Goal: Check status: Check status

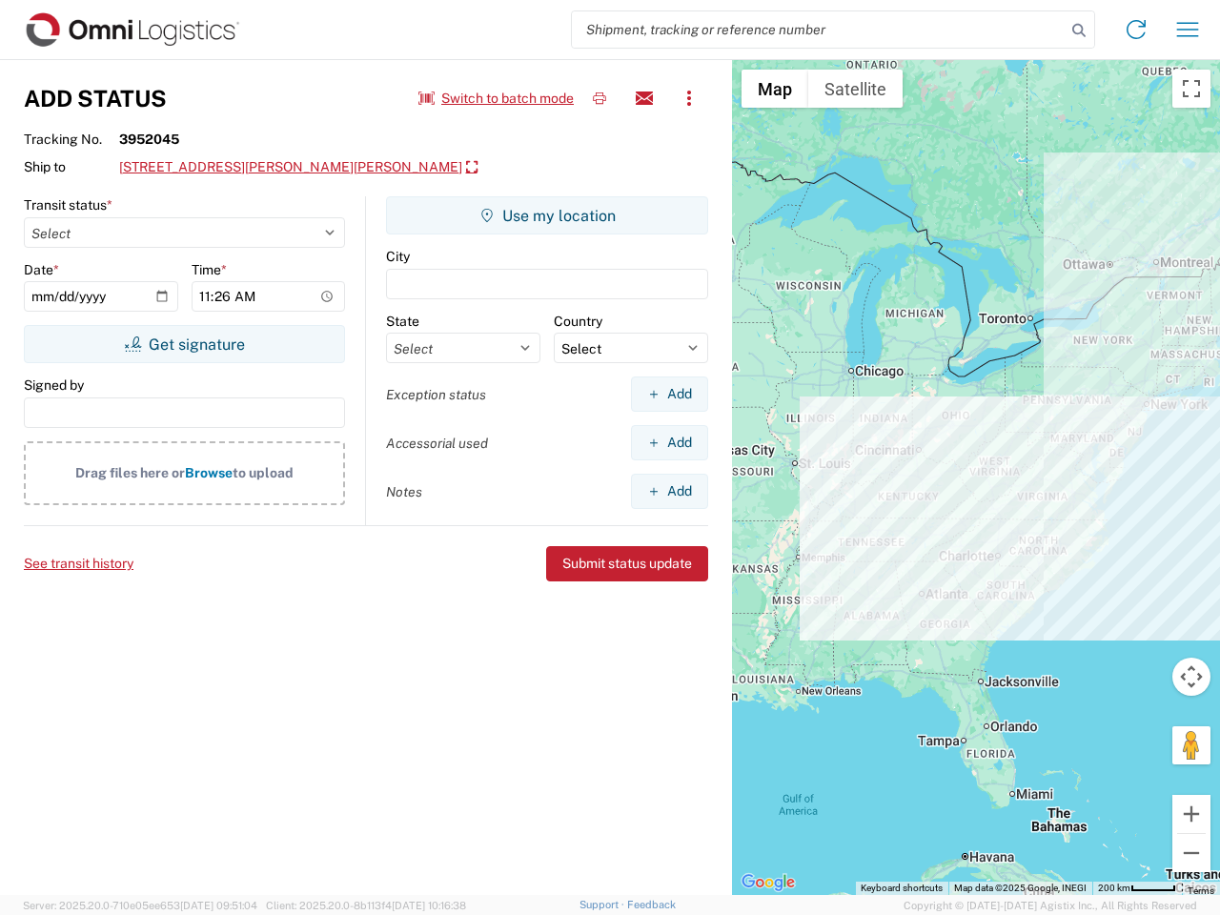
click at [819, 30] on input "search" at bounding box center [819, 29] width 494 height 36
click at [1079, 30] on icon at bounding box center [1078, 30] width 27 height 27
click at [1136, 30] on icon at bounding box center [1136, 29] width 30 height 30
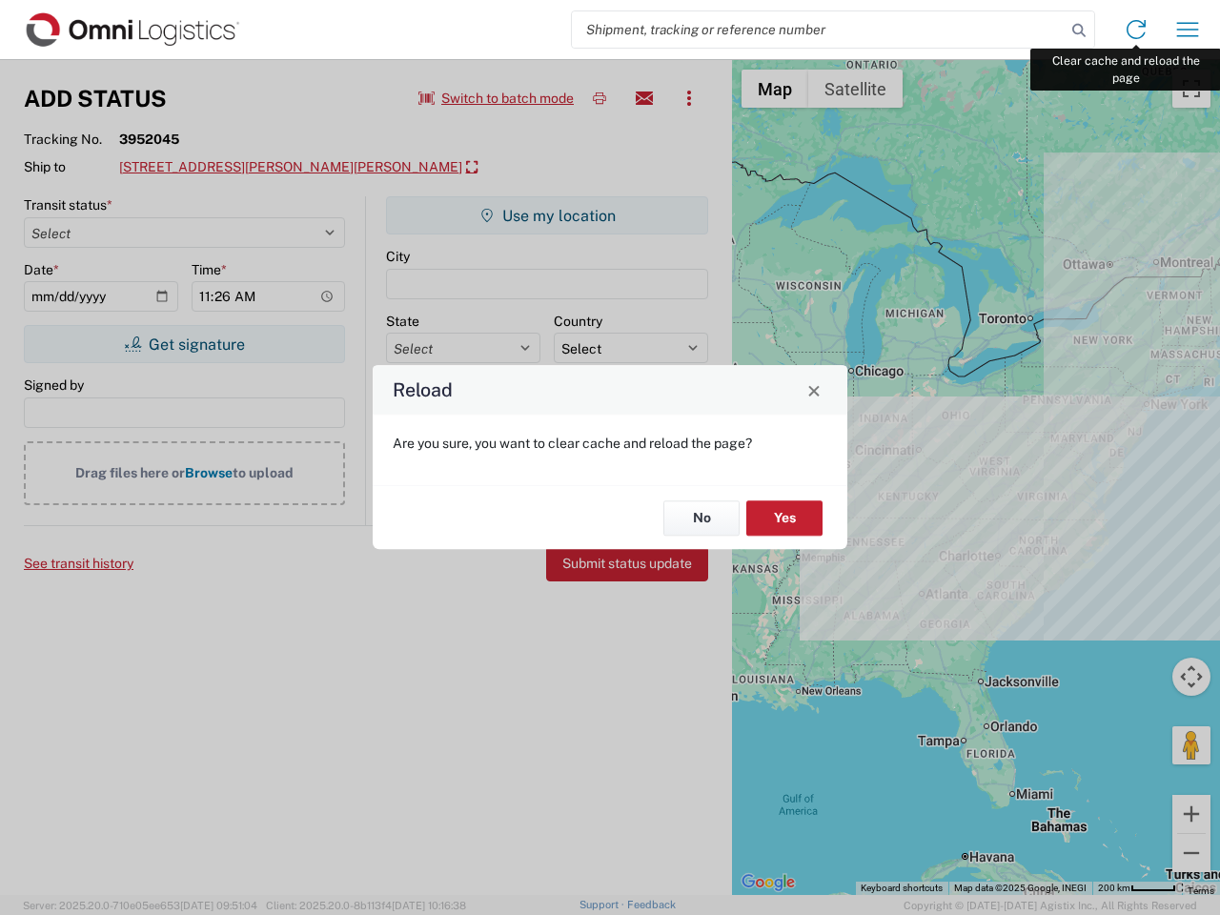
click at [1187, 30] on div "Reload Are you sure, you want to clear cache and reload the page? No Yes" at bounding box center [610, 457] width 1220 height 915
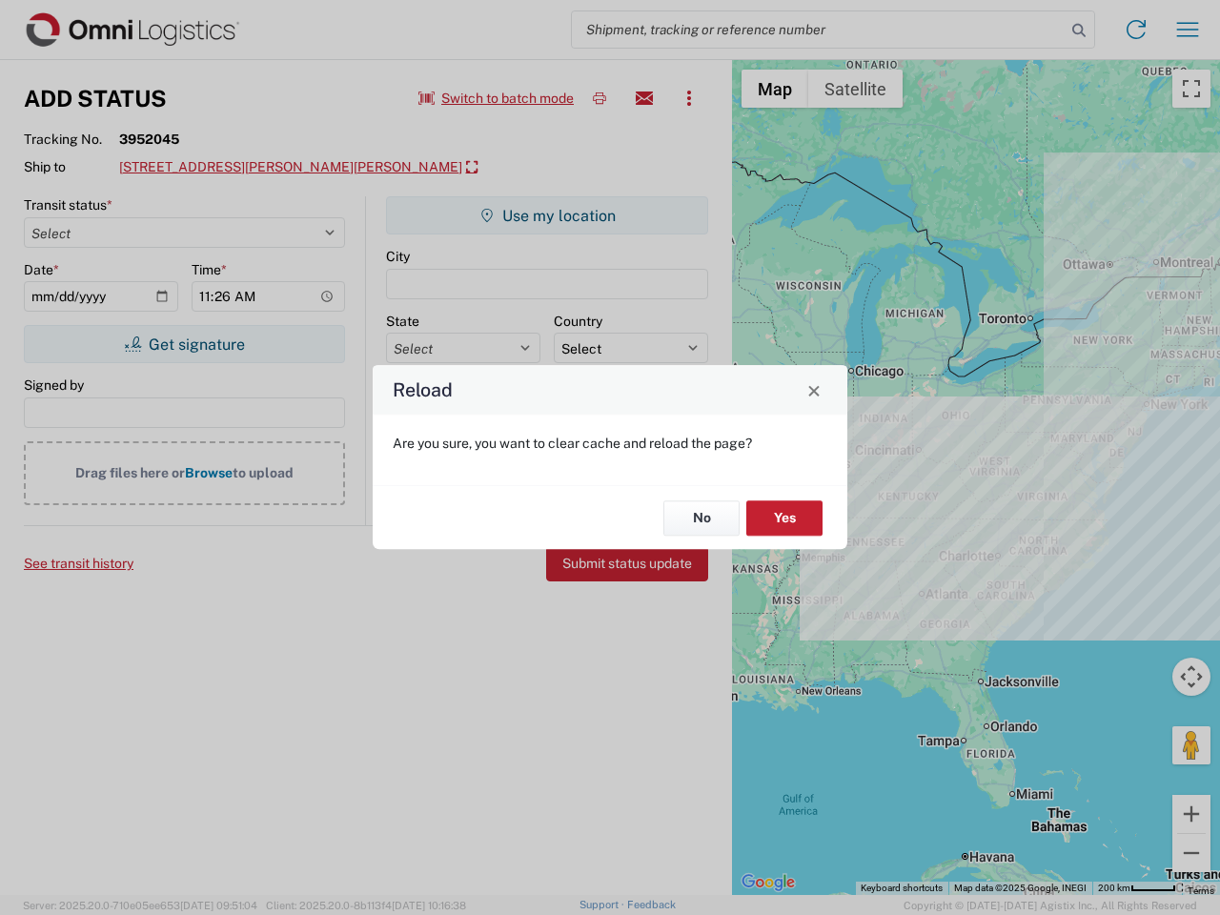
click at [496, 98] on div "Reload Are you sure, you want to clear cache and reload the page? No Yes" at bounding box center [610, 457] width 1220 height 915
click at [599, 98] on div "Reload Are you sure, you want to clear cache and reload the page? No Yes" at bounding box center [610, 457] width 1220 height 915
click at [644, 98] on div "Reload Are you sure, you want to clear cache and reload the page? No Yes" at bounding box center [610, 457] width 1220 height 915
click at [689, 98] on div "Reload Are you sure, you want to clear cache and reload the page? No Yes" at bounding box center [610, 457] width 1220 height 915
click at [256, 168] on div "Reload Are you sure, you want to clear cache and reload the page? No Yes" at bounding box center [610, 457] width 1220 height 915
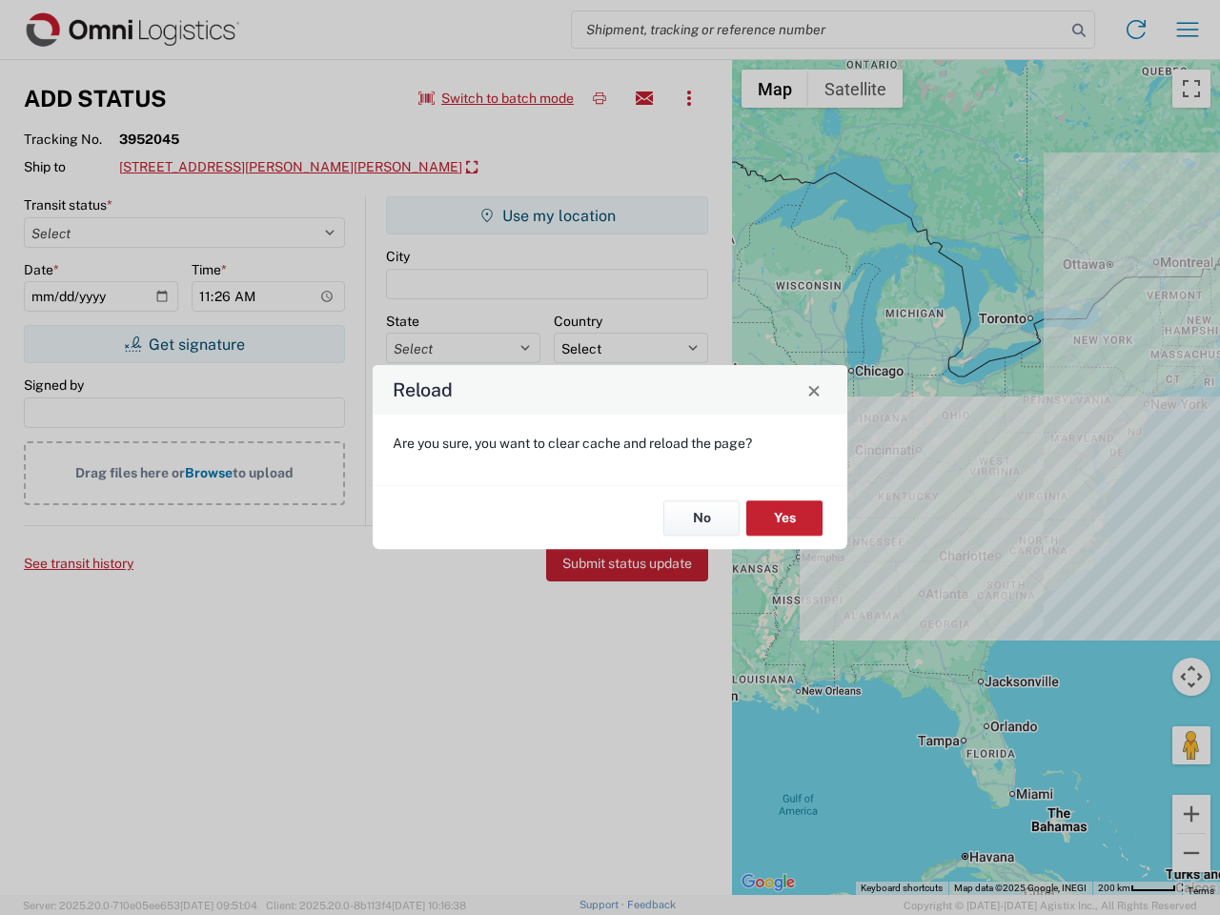
click at [184, 344] on div "Reload Are you sure, you want to clear cache and reload the page? No Yes" at bounding box center [610, 457] width 1220 height 915
